Goal: Task Accomplishment & Management: Manage account settings

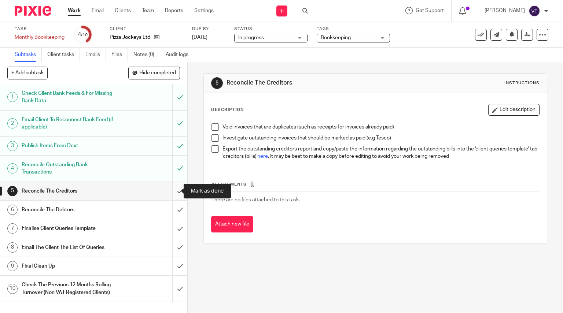
click at [173, 191] on input "submit" at bounding box center [93, 191] width 187 height 18
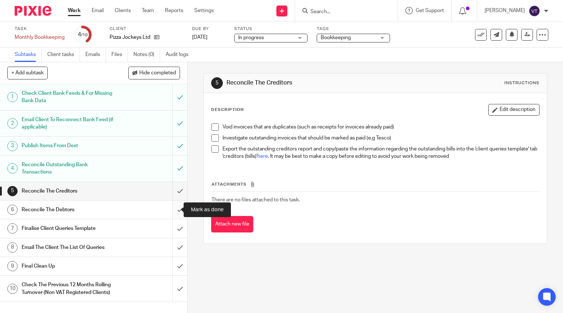
click at [172, 214] on input "submit" at bounding box center [93, 210] width 187 height 18
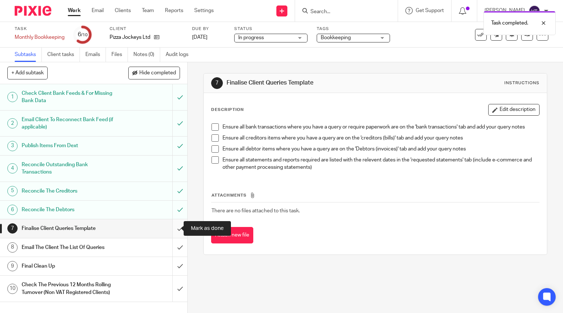
click at [172, 228] on input "submit" at bounding box center [93, 229] width 187 height 18
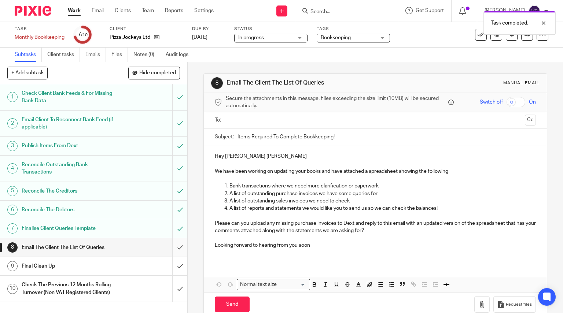
click at [173, 247] on input "submit" at bounding box center [93, 248] width 187 height 18
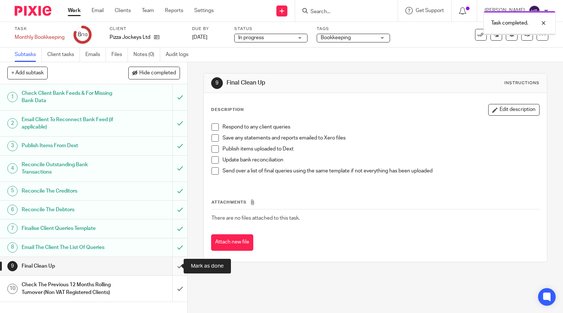
click at [174, 264] on input "submit" at bounding box center [93, 266] width 187 height 18
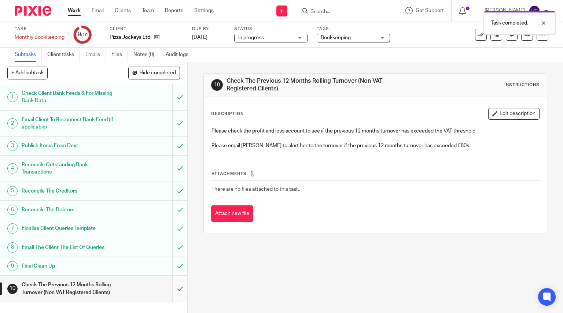
click at [175, 293] on input "submit" at bounding box center [93, 289] width 187 height 26
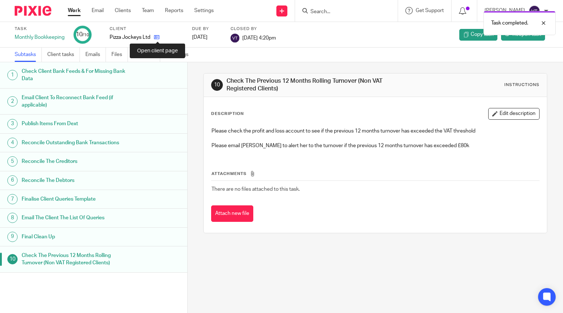
click at [155, 38] on icon at bounding box center [156, 36] width 5 height 5
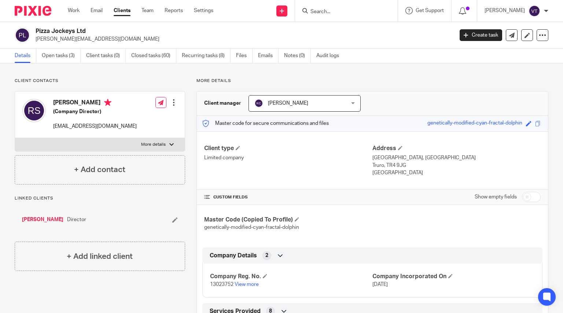
drag, startPoint x: 35, startPoint y: 38, endPoint x: 116, endPoint y: 39, distance: 80.7
click at [116, 39] on div "Pizza Jockeys Ltd rebeccajane.smithh@gmail.com" at bounding box center [232, 34] width 434 height 15
copy p "[PERSON_NAME][EMAIL_ADDRESS][DOMAIN_NAME]"
click at [66, 59] on link "Open tasks (3)" at bounding box center [61, 56] width 39 height 14
click at [54, 58] on link "Open tasks (3)" at bounding box center [61, 56] width 39 height 14
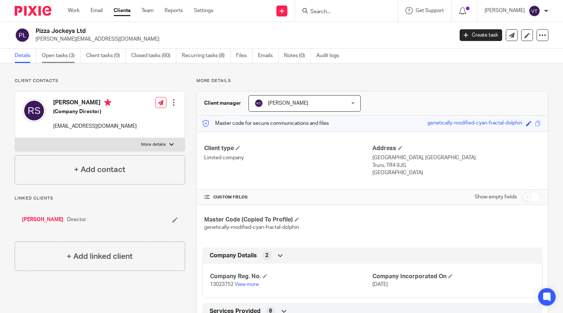
click at [63, 57] on link "Open tasks (3)" at bounding box center [61, 56] width 39 height 14
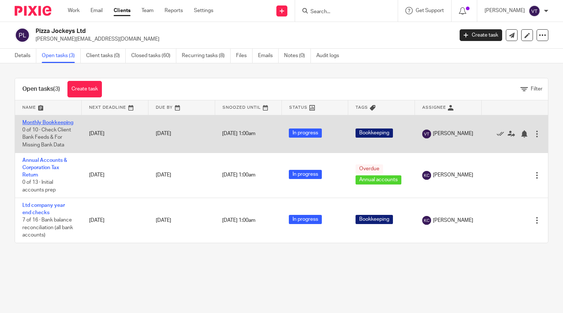
click at [32, 124] on link "Monthly Bookkeeping" at bounding box center [47, 122] width 51 height 5
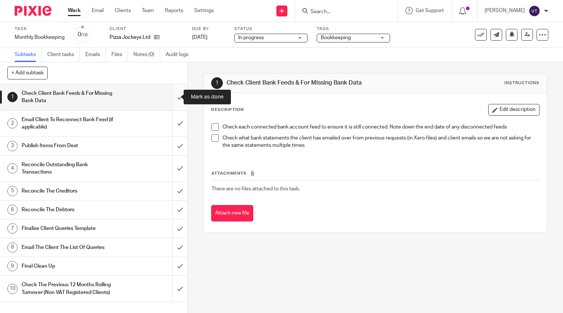
click at [172, 98] on input "submit" at bounding box center [93, 97] width 187 height 26
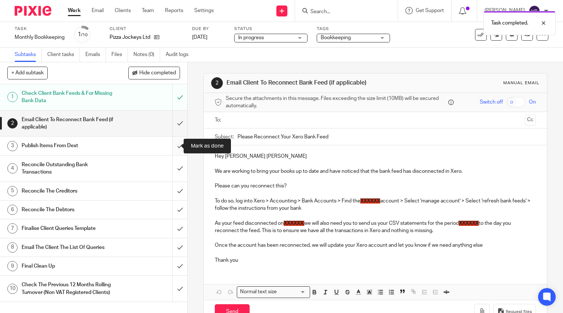
click at [174, 148] on input "submit" at bounding box center [93, 146] width 187 height 18
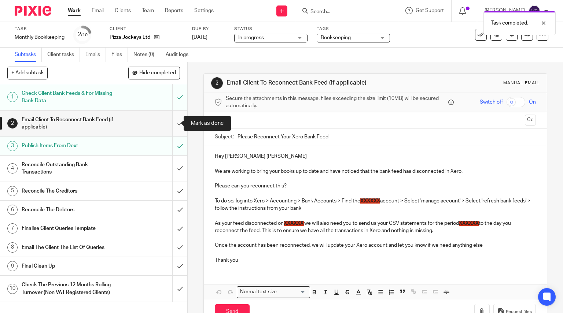
click at [173, 124] on input "submit" at bounding box center [93, 124] width 187 height 26
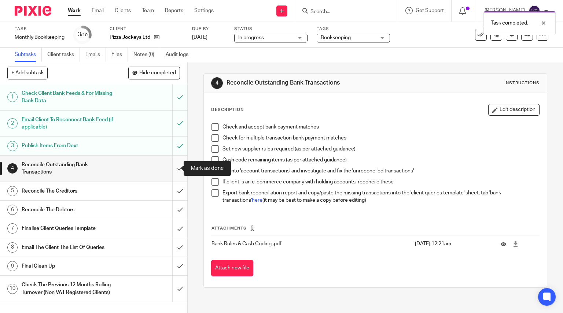
click at [176, 170] on input "submit" at bounding box center [93, 169] width 187 height 26
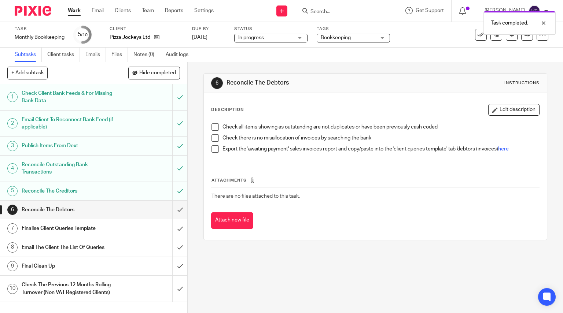
click at [172, 210] on input "submit" at bounding box center [93, 210] width 187 height 18
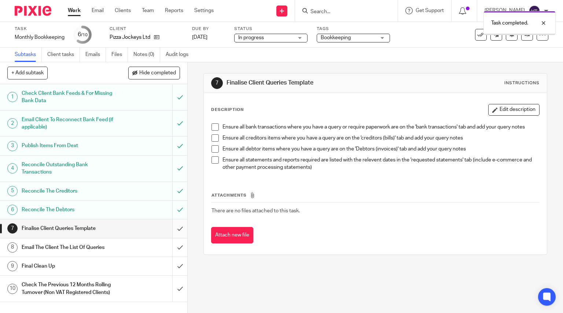
click at [172, 231] on input "submit" at bounding box center [93, 229] width 187 height 18
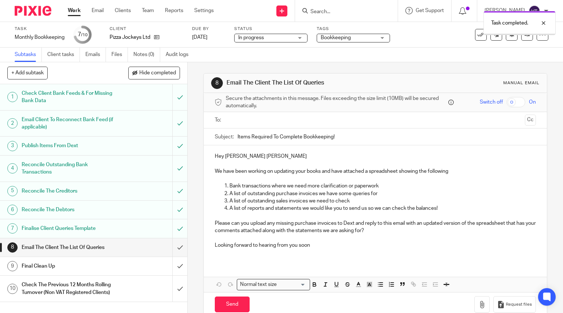
click at [174, 247] on input "submit" at bounding box center [93, 248] width 187 height 18
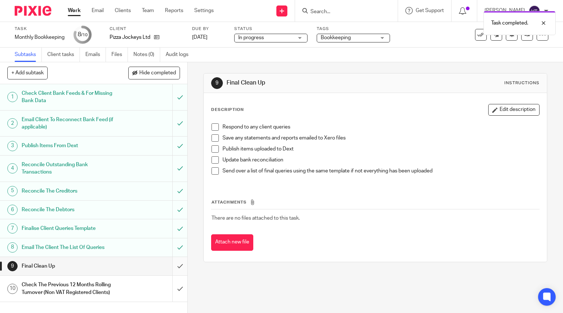
click at [172, 267] on input "submit" at bounding box center [93, 266] width 187 height 18
click at [173, 288] on input "submit" at bounding box center [93, 289] width 187 height 26
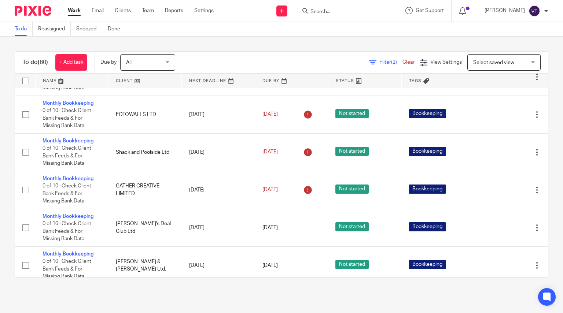
scroll to position [62, 0]
